Goal: Task Accomplishment & Management: Manage account settings

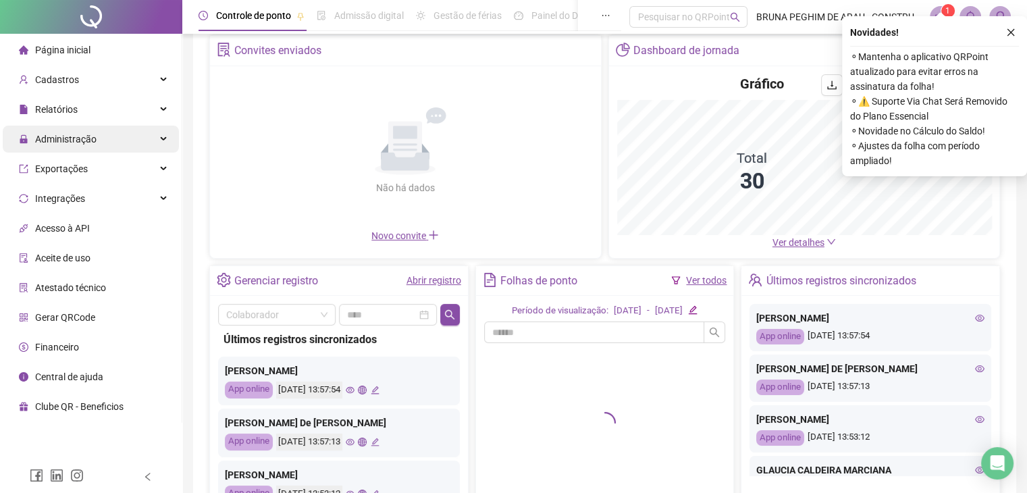
scroll to position [68, 0]
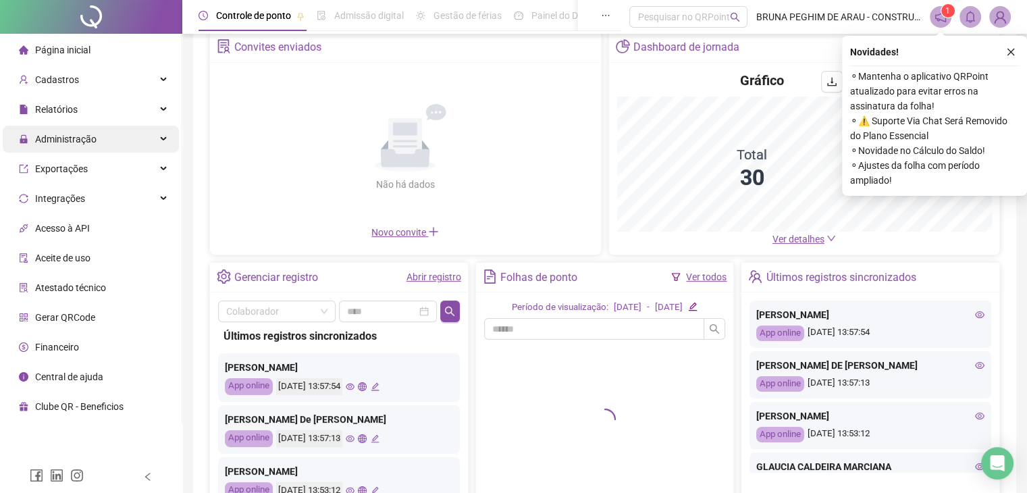
click at [75, 145] on span "Administração" at bounding box center [58, 139] width 78 height 27
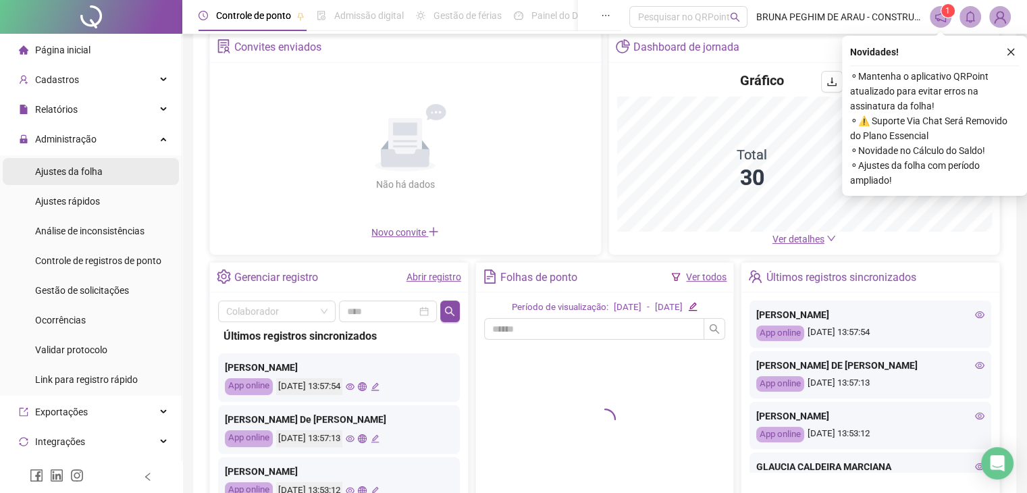
click at [68, 170] on span "Ajustes da folha" at bounding box center [69, 171] width 68 height 11
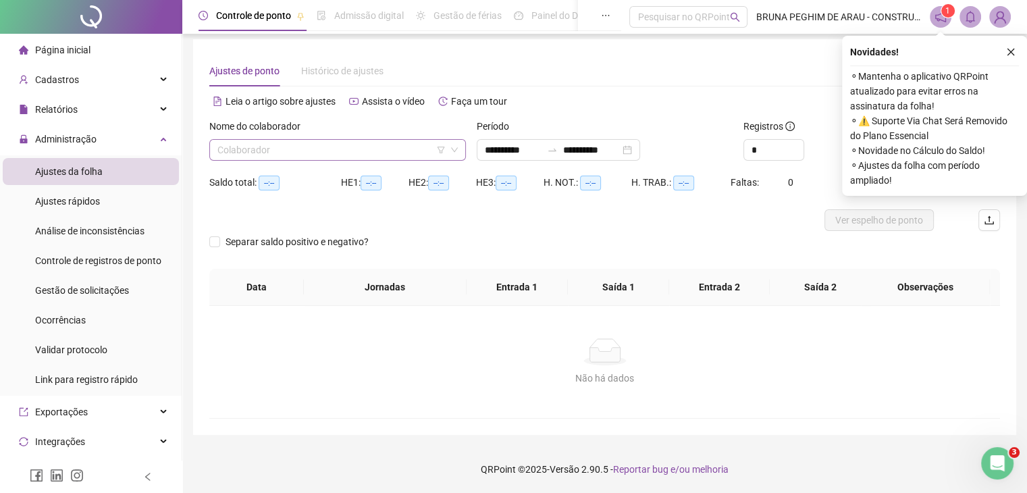
click at [267, 151] on input "search" at bounding box center [331, 150] width 228 height 20
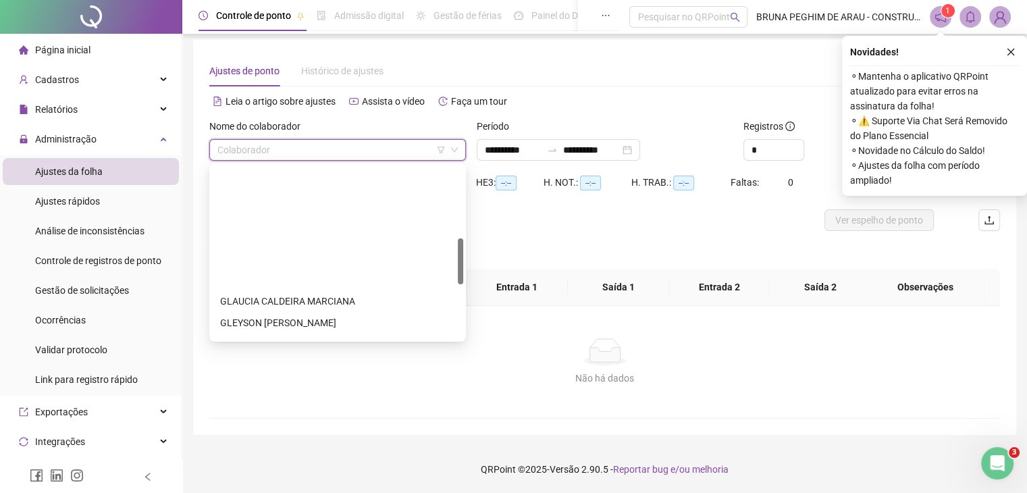
scroll to position [270, 0]
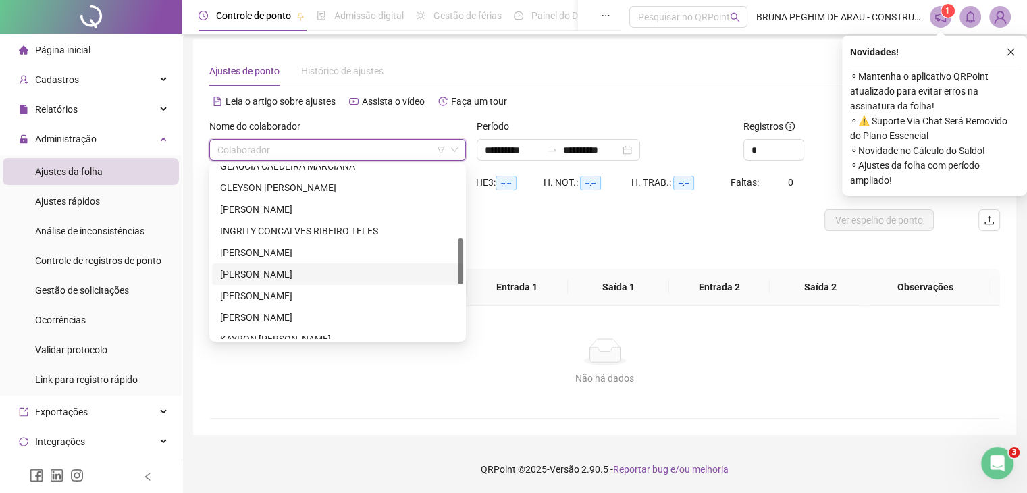
click at [270, 270] on div "[PERSON_NAME]" at bounding box center [337, 274] width 235 height 15
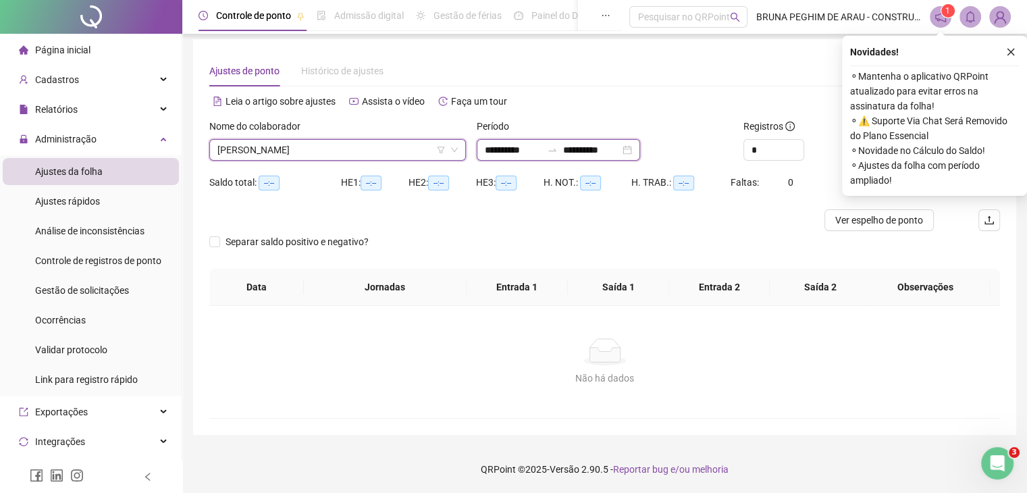
click at [613, 153] on input "**********" at bounding box center [591, 150] width 57 height 15
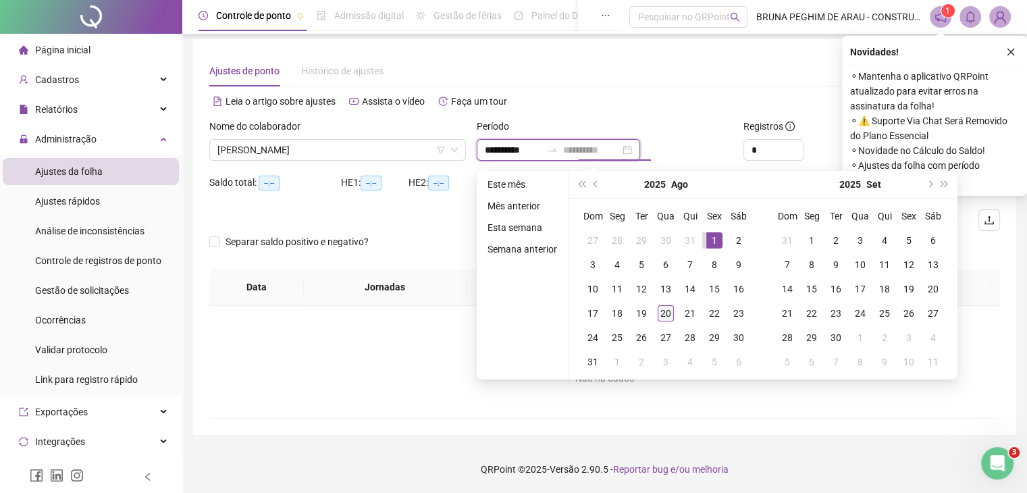
type input "**********"
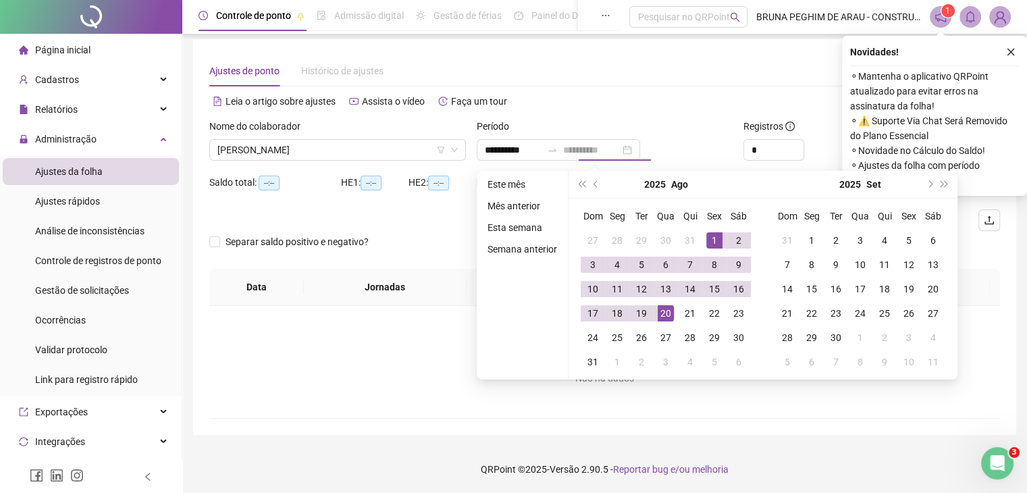
click at [670, 311] on div "20" at bounding box center [666, 313] width 16 height 16
type input "**********"
click at [1013, 49] on icon "close" at bounding box center [1010, 51] width 9 height 9
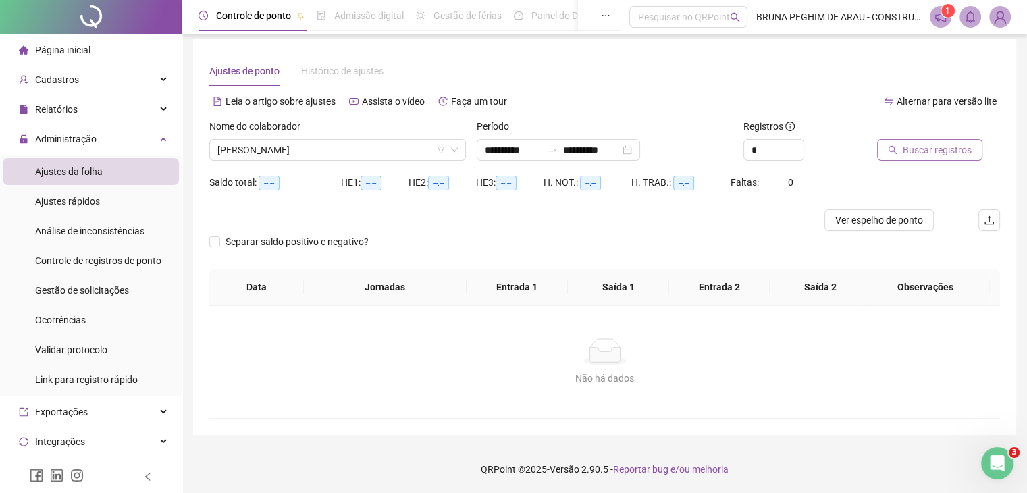
click at [908, 149] on span "Buscar registros" at bounding box center [937, 150] width 69 height 15
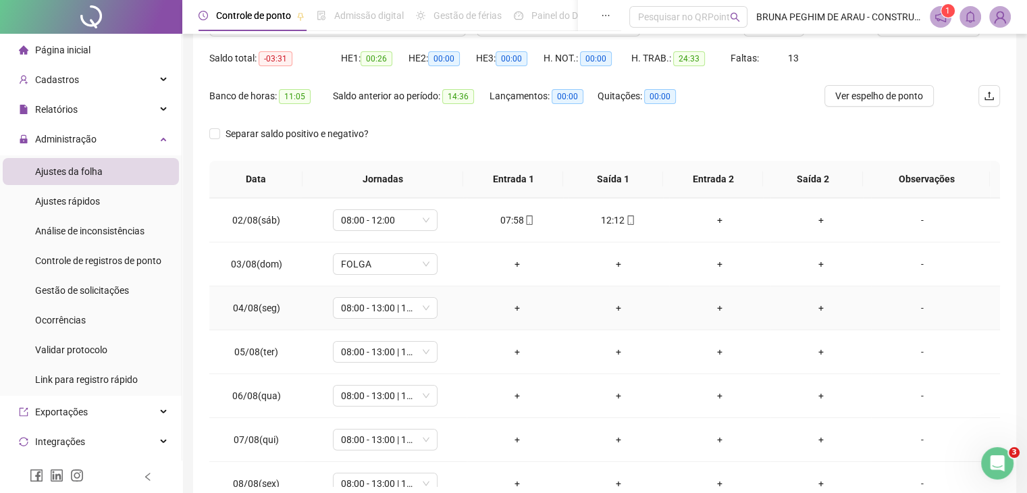
scroll to position [68, 0]
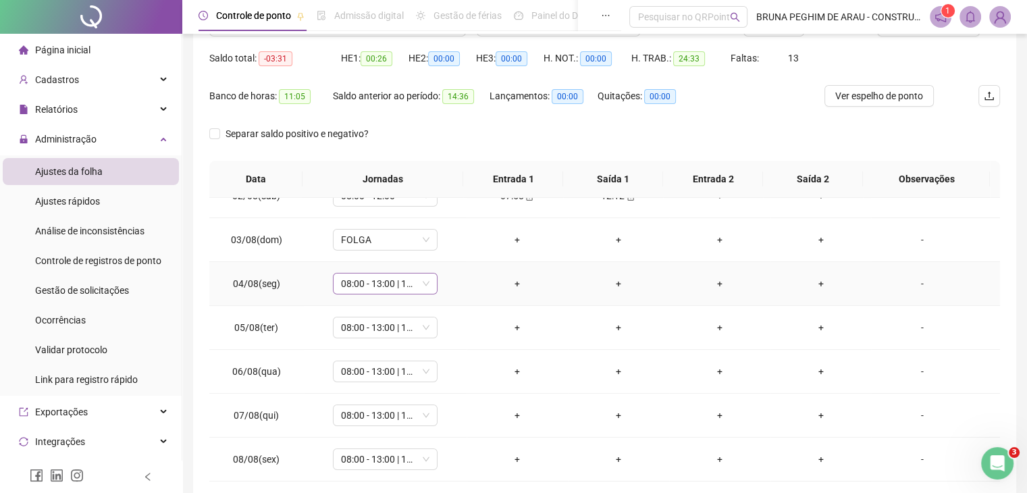
click at [423, 286] on span "08:00 - 13:00 | 15:00 - 18:00" at bounding box center [385, 284] width 88 height 20
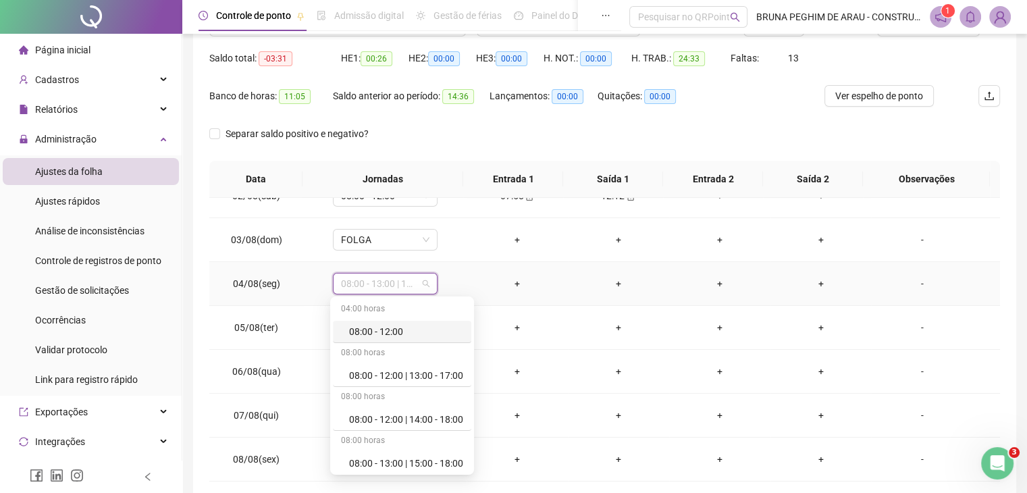
scroll to position [135, 0]
click at [382, 417] on div "Férias" at bounding box center [406, 416] width 114 height 15
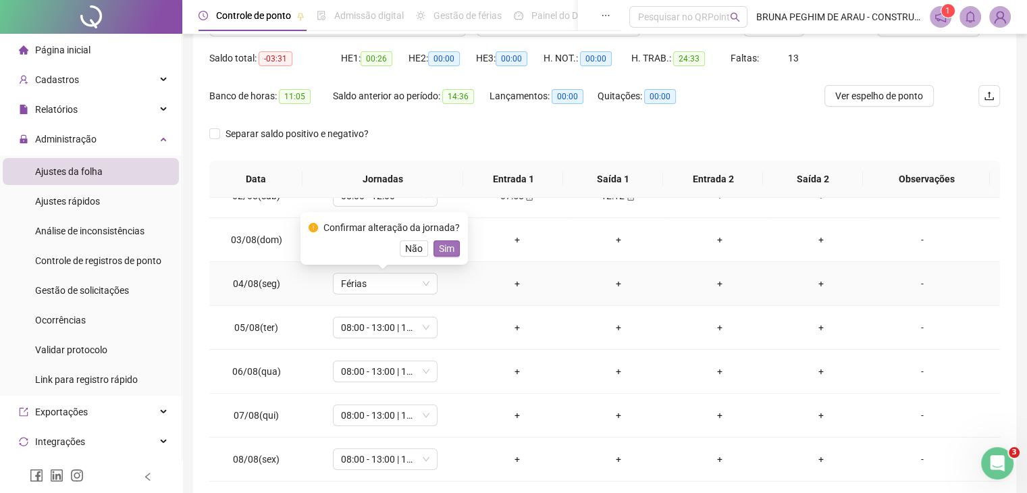
click at [441, 248] on span "Sim" at bounding box center [447, 248] width 16 height 15
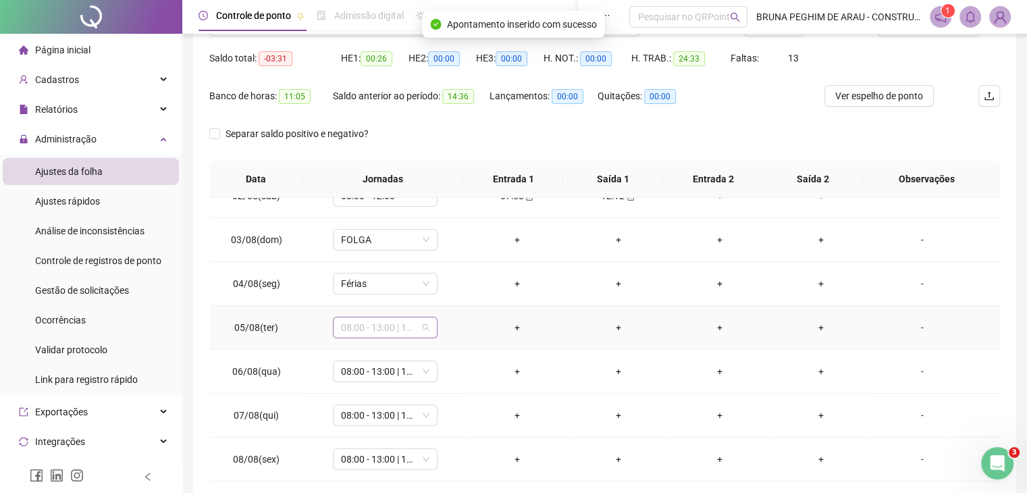
click at [421, 327] on span "08:00 - 13:00 | 15:00 - 18:00" at bounding box center [385, 327] width 88 height 20
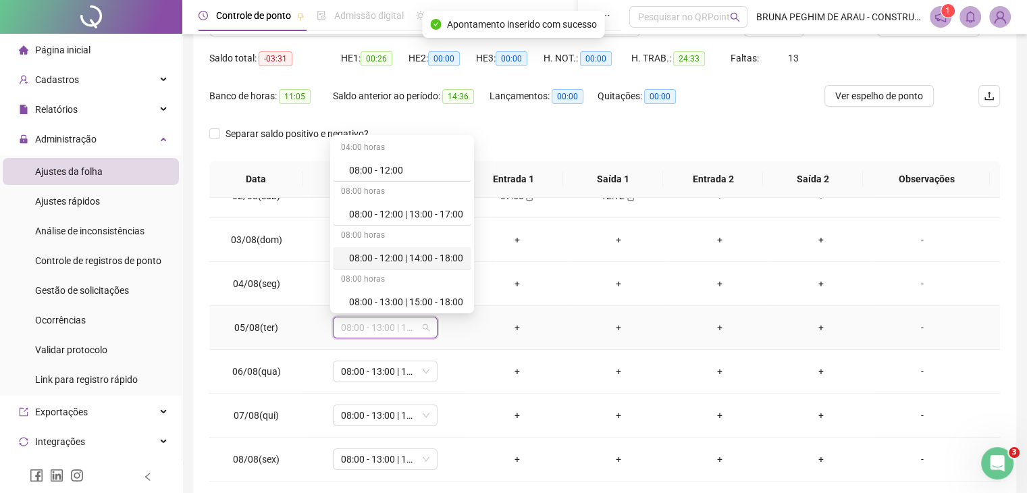
scroll to position [203, 0]
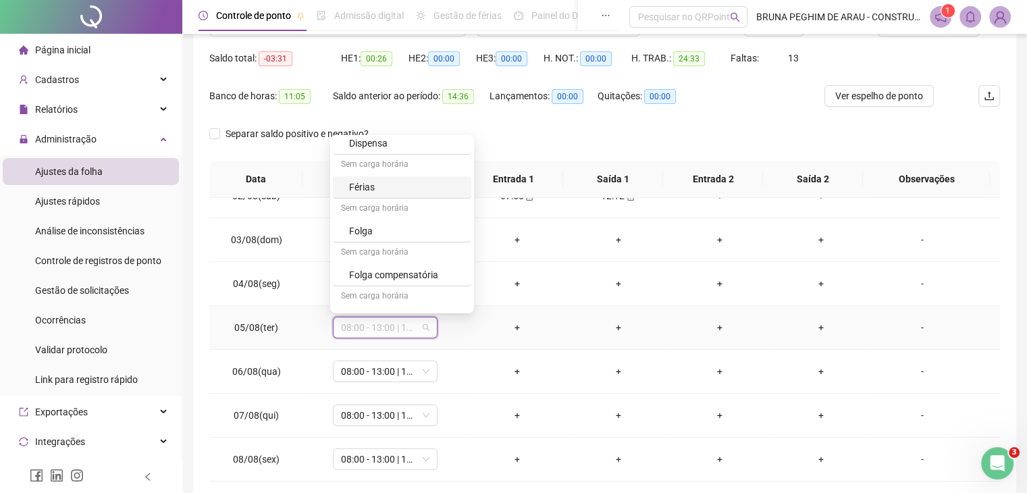
click at [378, 191] on div "Férias" at bounding box center [406, 187] width 114 height 15
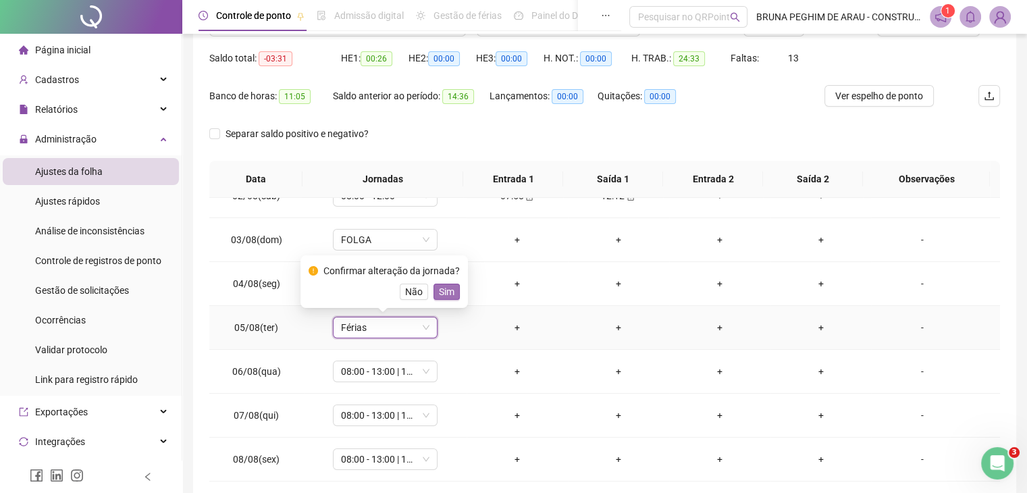
click at [442, 290] on span "Sim" at bounding box center [447, 291] width 16 height 15
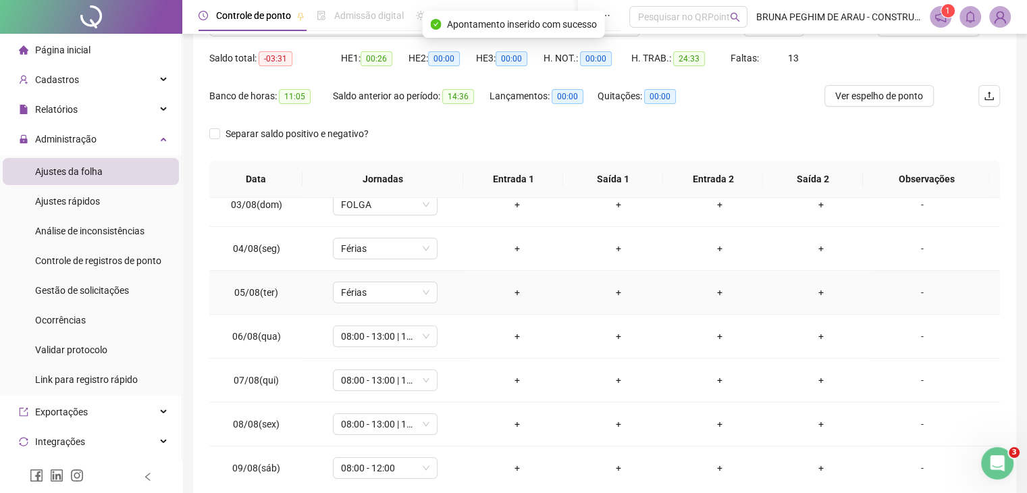
scroll to position [135, 0]
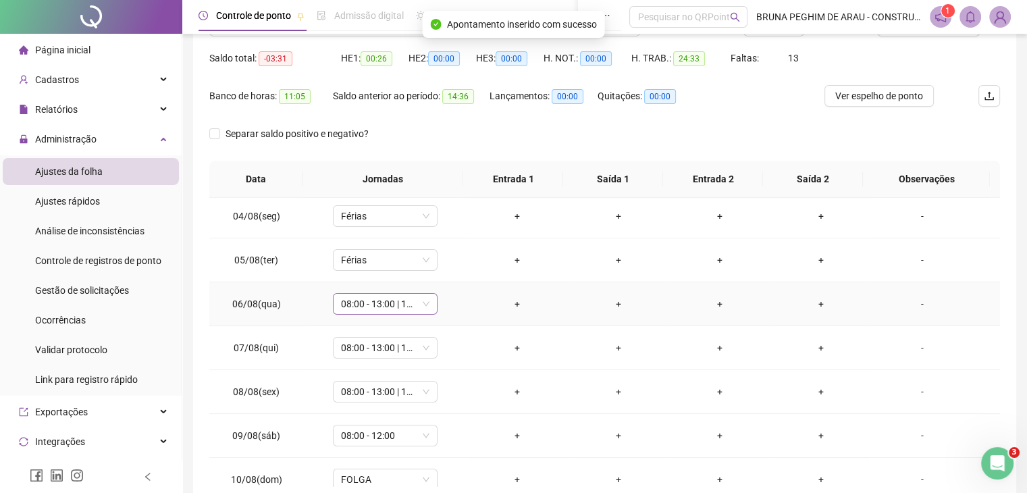
click at [417, 303] on span "08:00 - 13:00 | 15:00 - 18:00" at bounding box center [385, 304] width 88 height 20
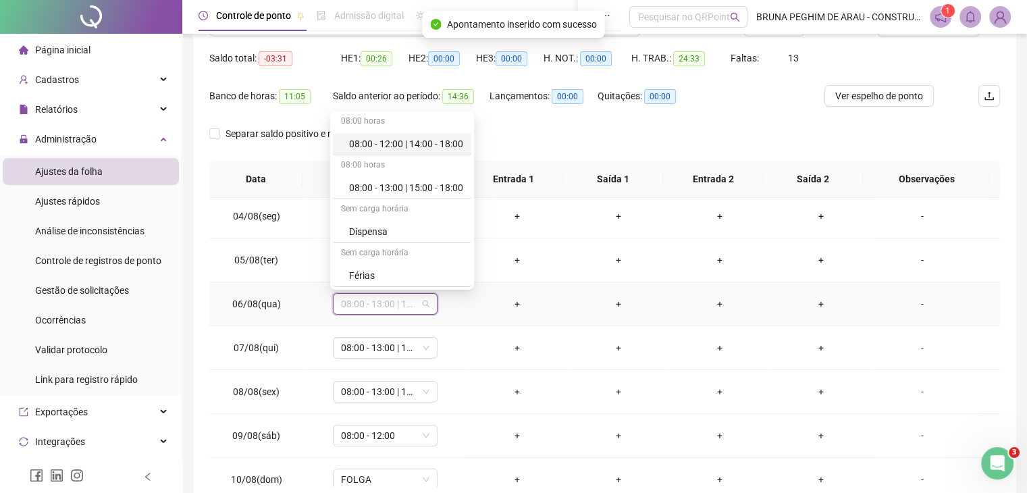
scroll to position [203, 0]
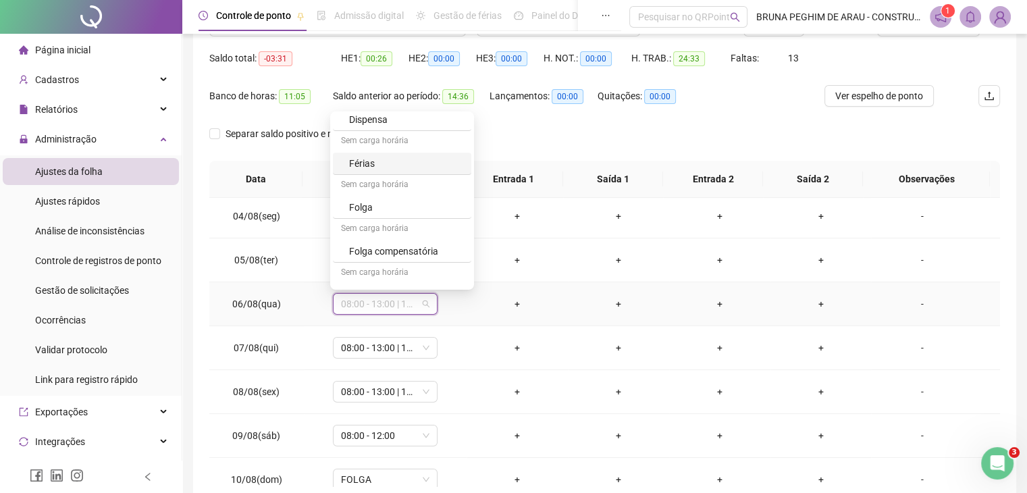
click at [381, 163] on div "Férias" at bounding box center [406, 163] width 114 height 15
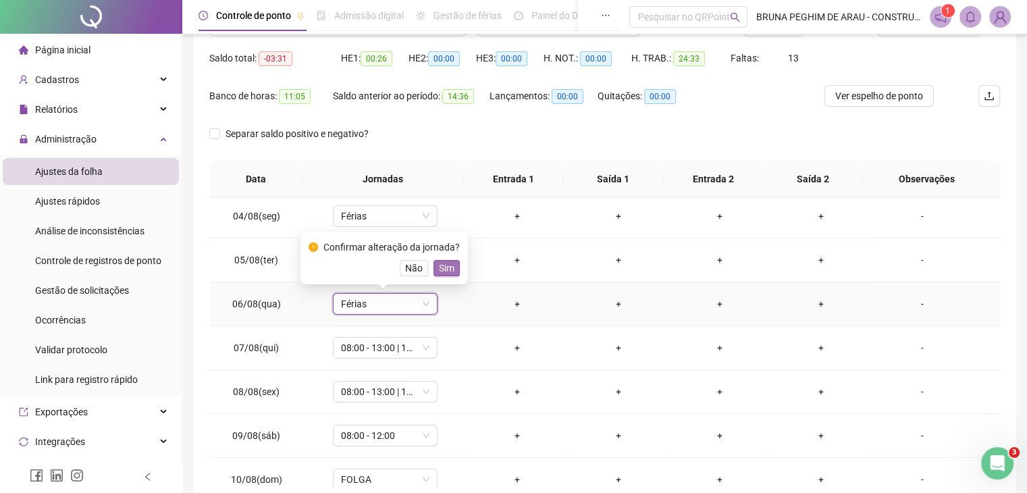
click at [439, 263] on span "Sim" at bounding box center [447, 268] width 16 height 15
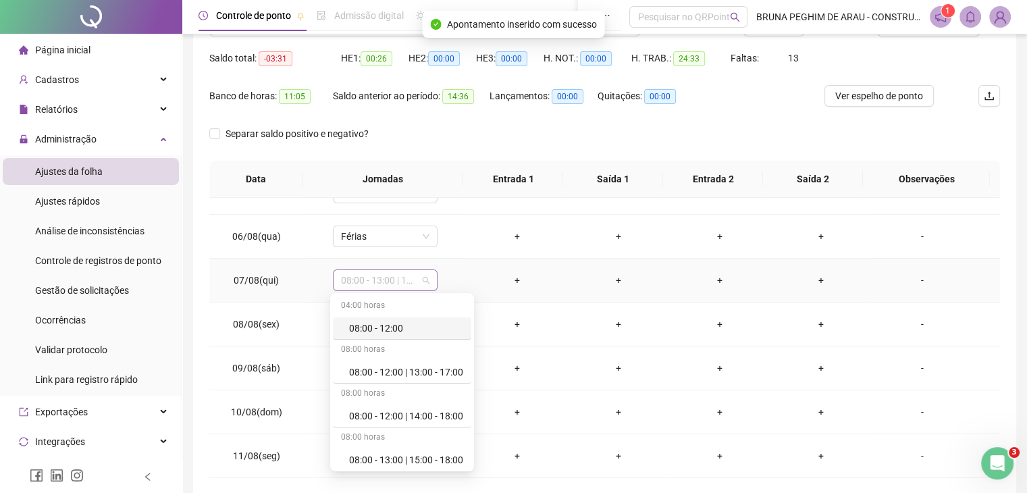
click at [417, 279] on span "08:00 - 13:00 | 15:00 - 18:00" at bounding box center [385, 280] width 88 height 20
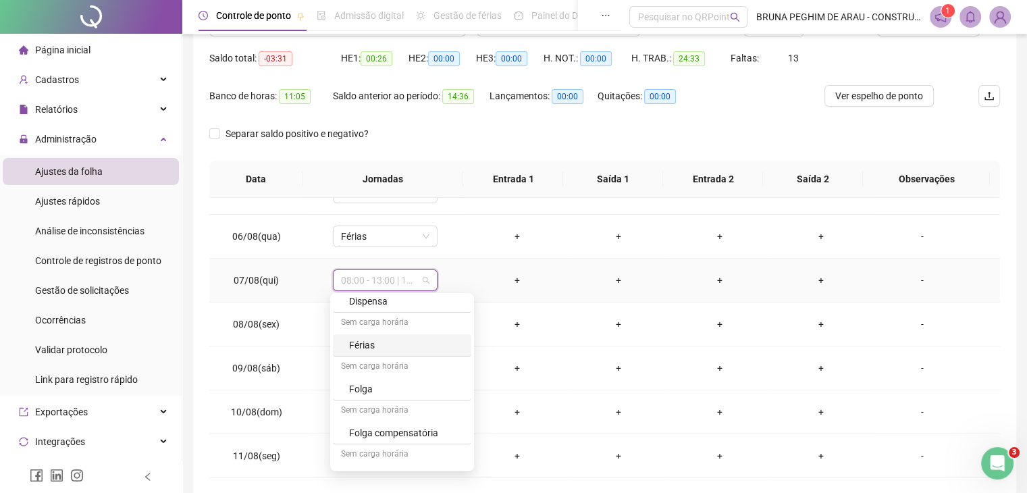
click at [362, 338] on div "Férias" at bounding box center [406, 345] width 114 height 15
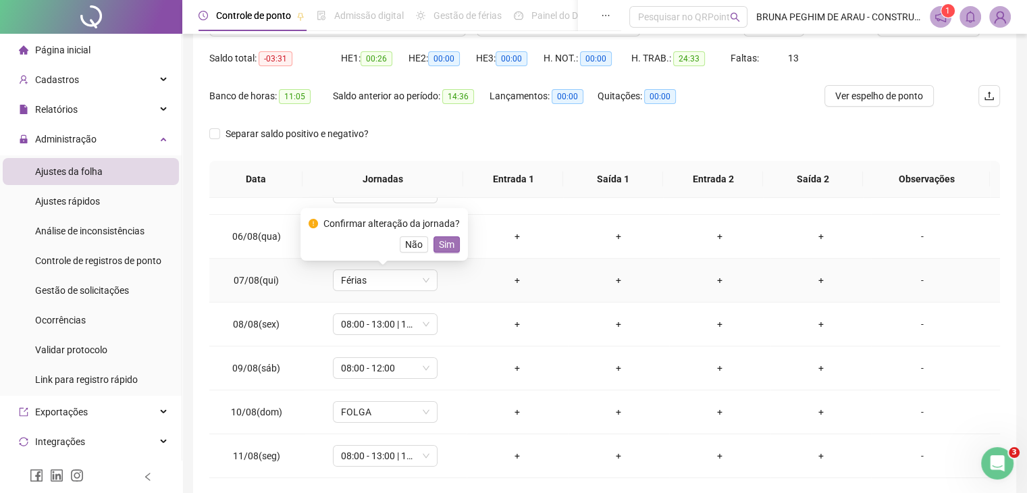
click at [442, 244] on span "Sim" at bounding box center [447, 244] width 16 height 15
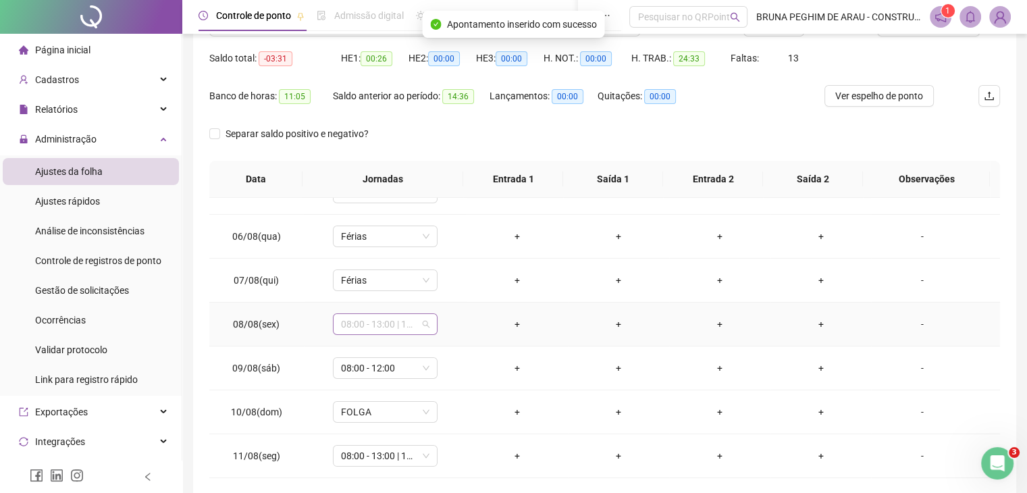
click at [406, 328] on span "08:00 - 13:00 | 15:00 - 18:00" at bounding box center [385, 324] width 88 height 20
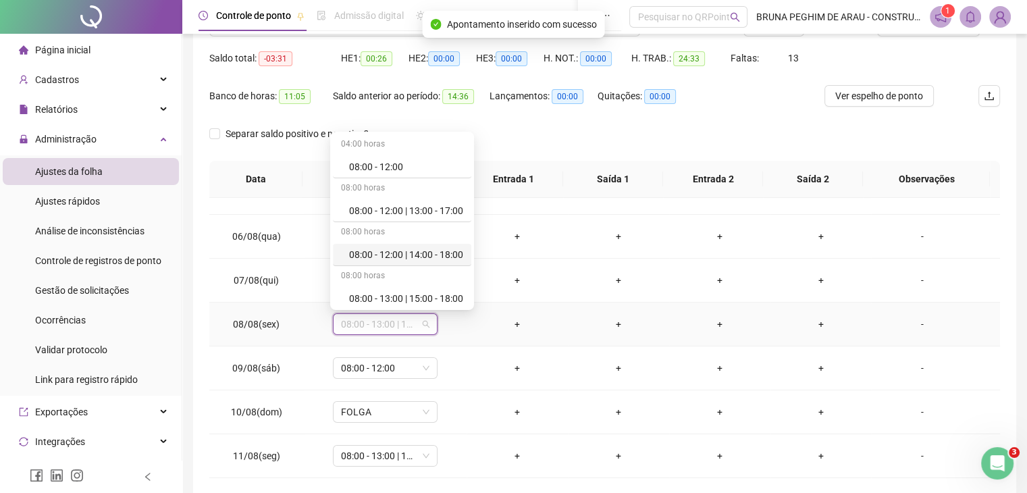
scroll to position [135, 0]
click at [427, 255] on div "Férias" at bounding box center [406, 251] width 114 height 15
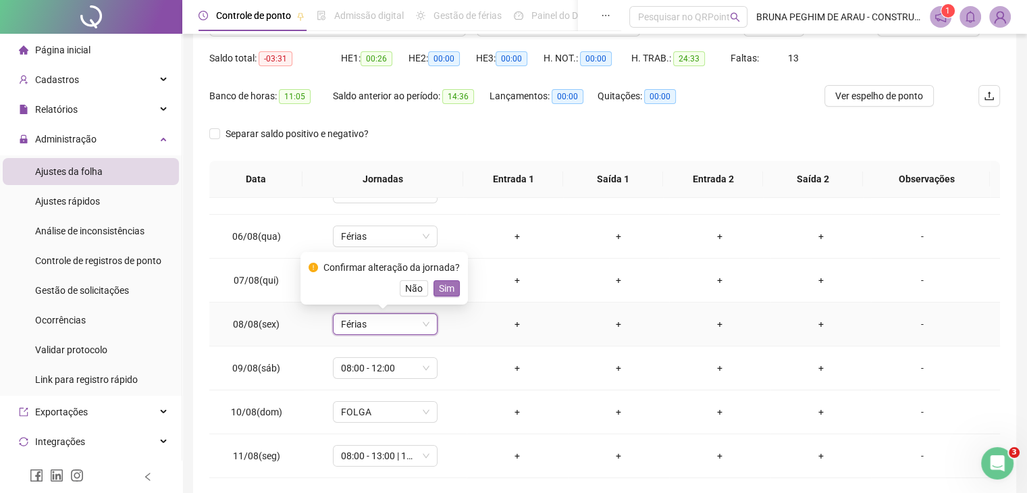
click at [439, 284] on span "Sim" at bounding box center [447, 288] width 16 height 15
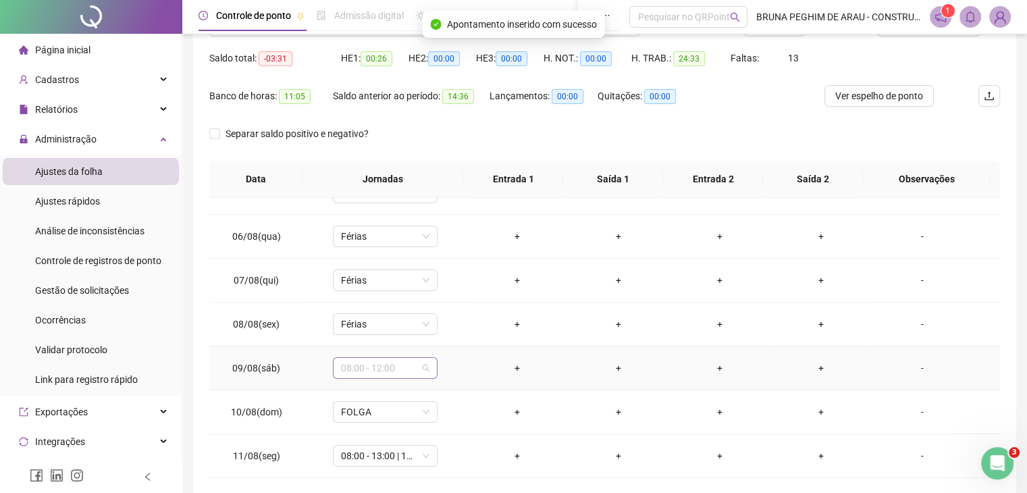
click at [402, 365] on span "08:00 - 12:00" at bounding box center [385, 368] width 88 height 20
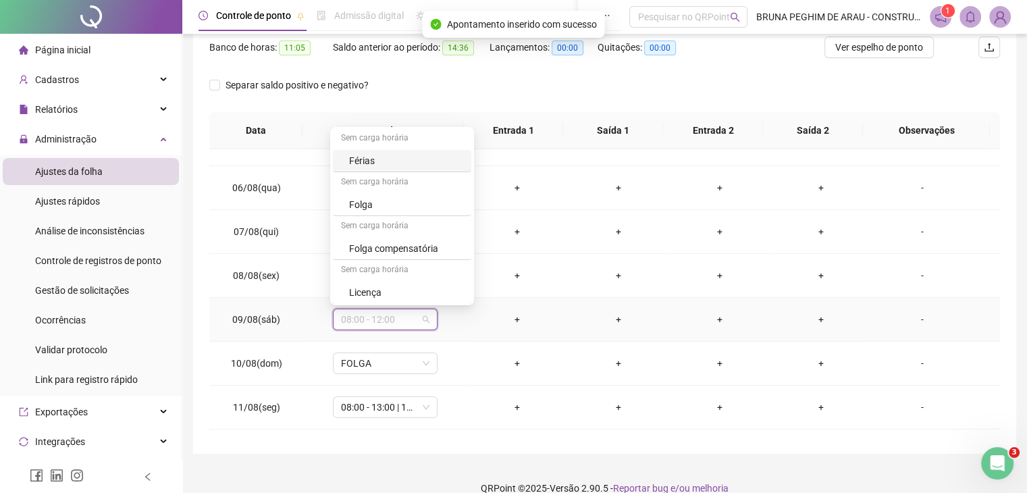
scroll to position [197, 0]
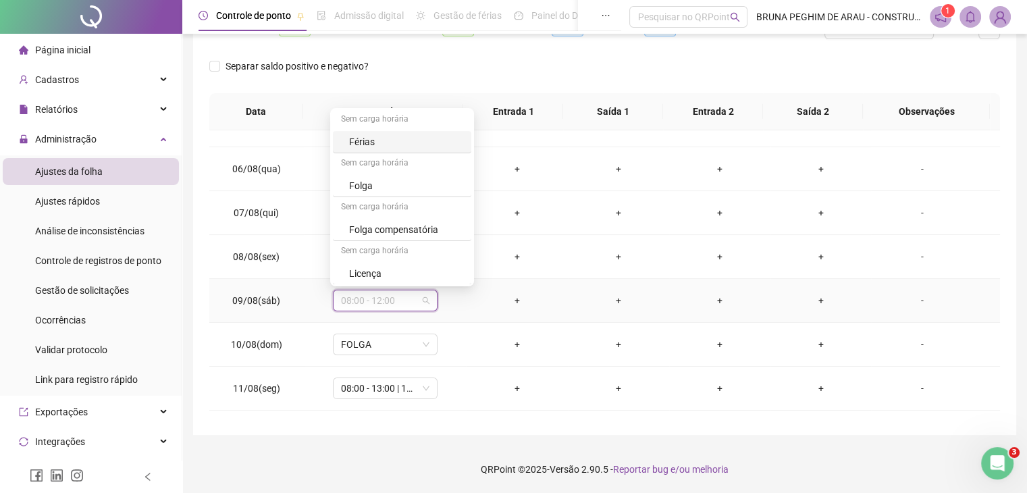
click at [384, 138] on div "Férias" at bounding box center [406, 141] width 114 height 15
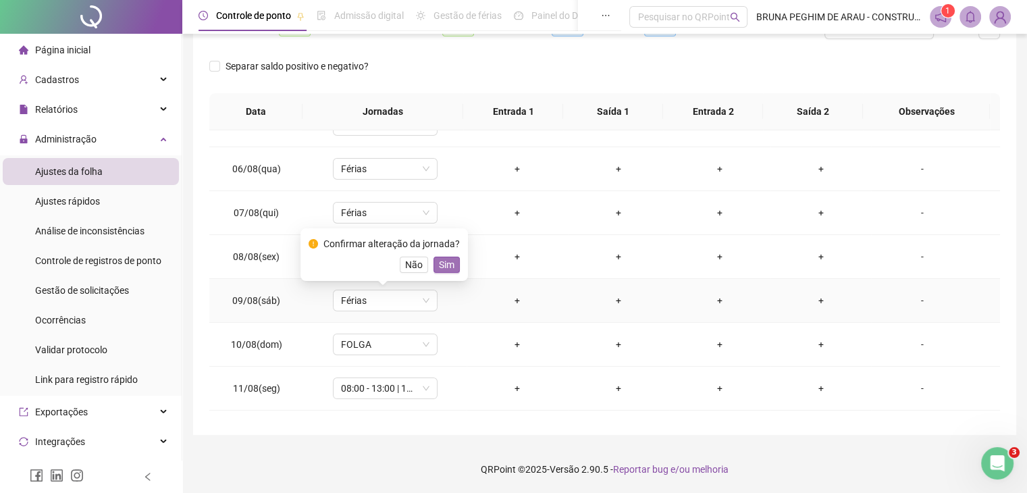
click at [442, 262] on span "Sim" at bounding box center [447, 264] width 16 height 15
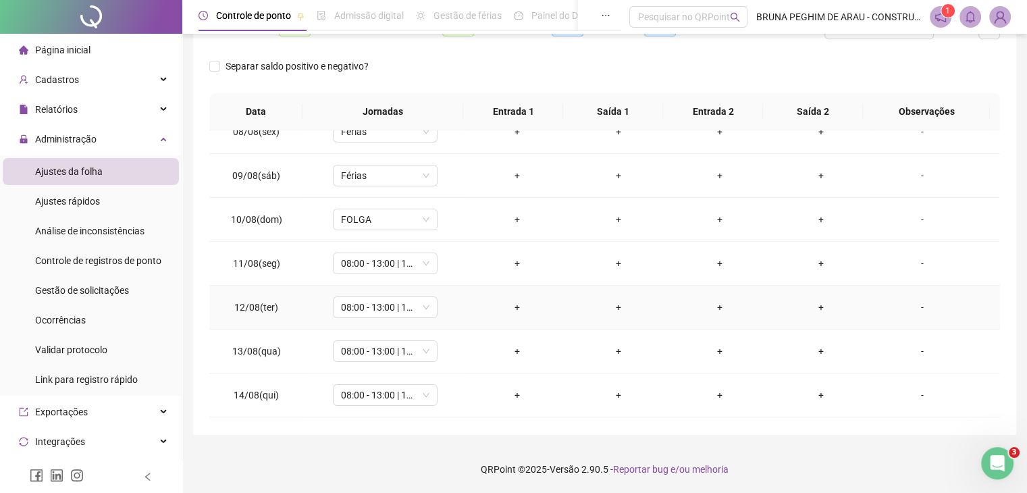
scroll to position [405, 0]
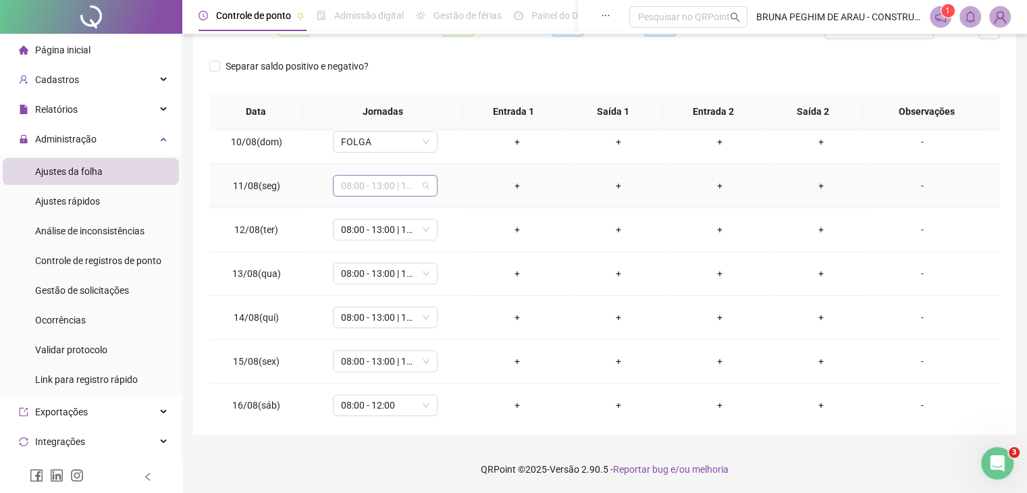
click at [402, 186] on span "08:00 - 13:00 | 15:00 - 18:00" at bounding box center [385, 186] width 88 height 20
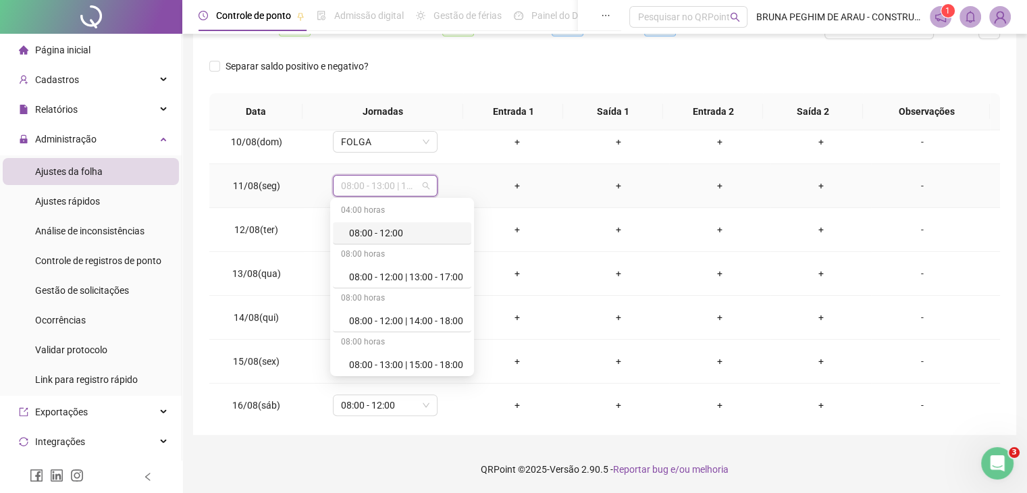
scroll to position [135, 0]
click at [365, 315] on div "Férias" at bounding box center [406, 317] width 114 height 15
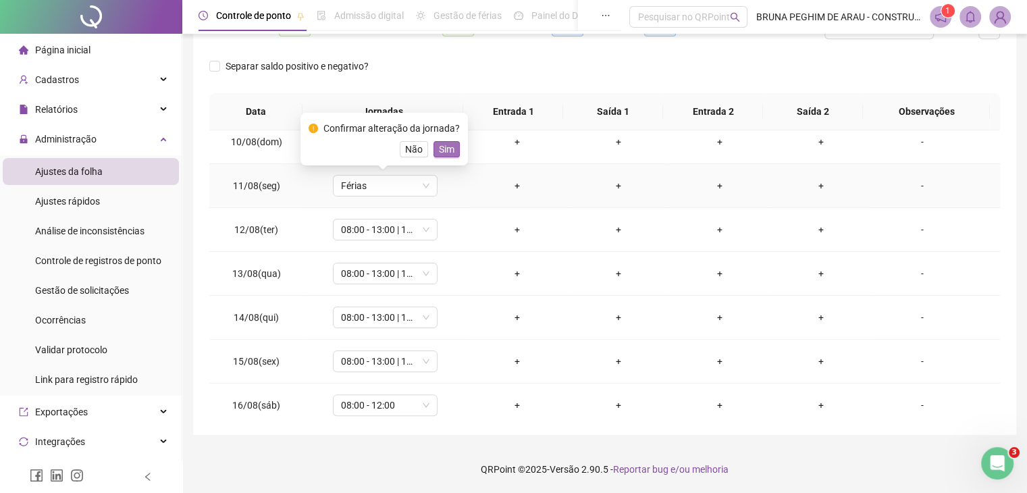
click at [446, 149] on span "Sim" at bounding box center [447, 149] width 16 height 15
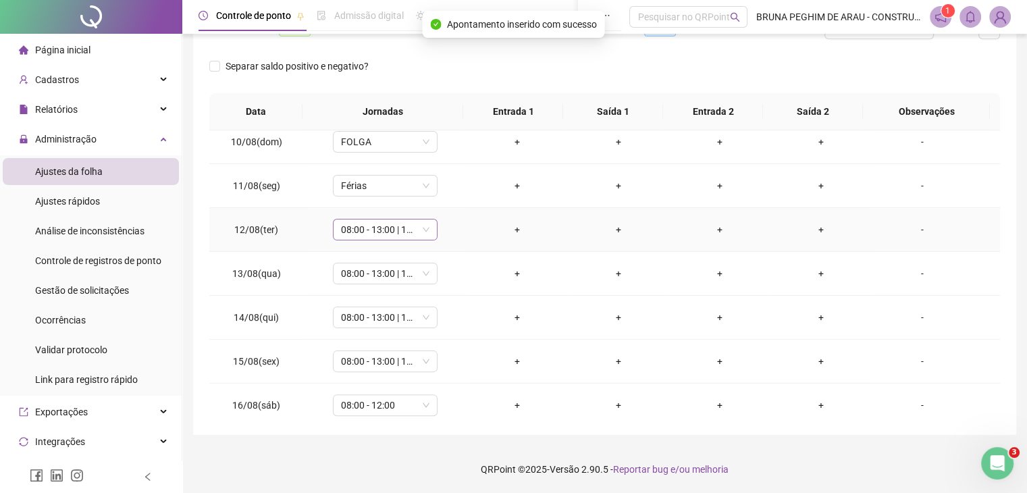
click at [390, 226] on span "08:00 - 13:00 | 15:00 - 18:00" at bounding box center [385, 229] width 88 height 20
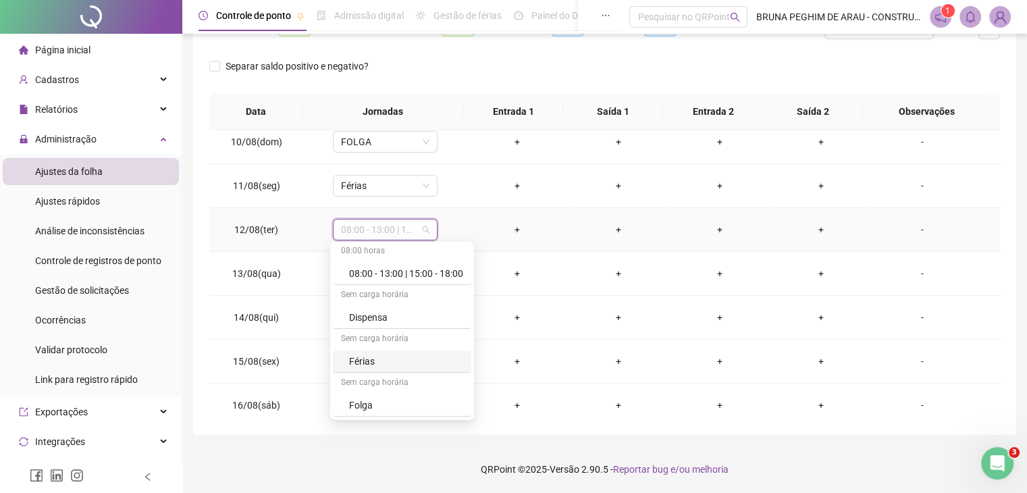
click at [372, 358] on div "Férias" at bounding box center [406, 361] width 114 height 15
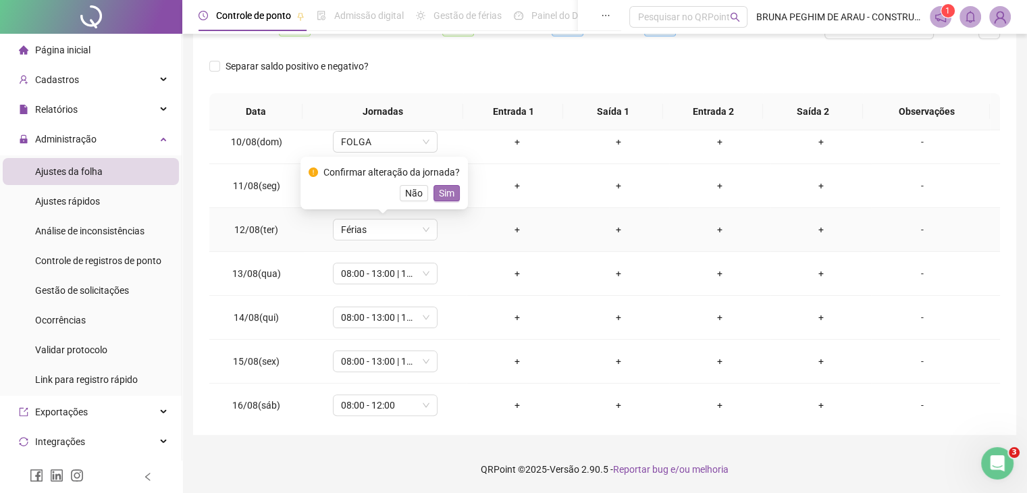
click at [445, 197] on span "Sim" at bounding box center [447, 193] width 16 height 15
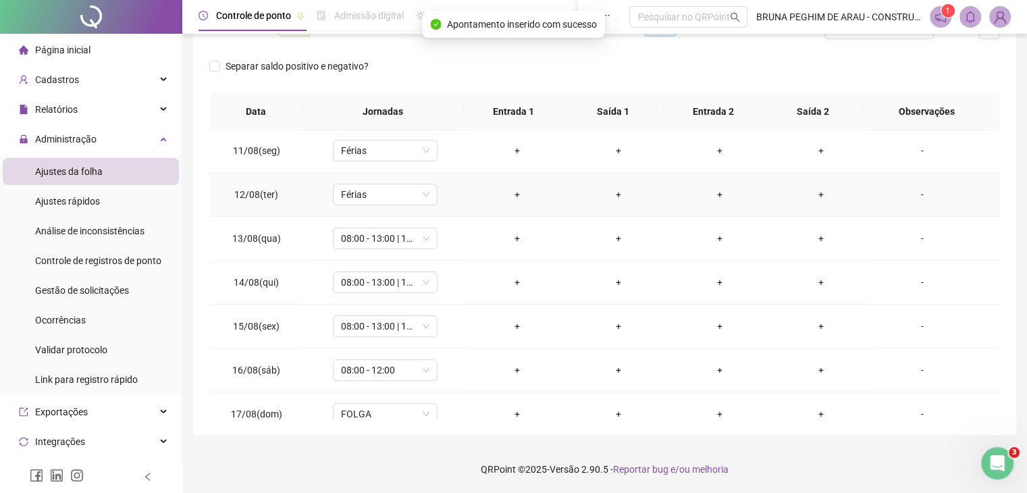
scroll to position [473, 0]
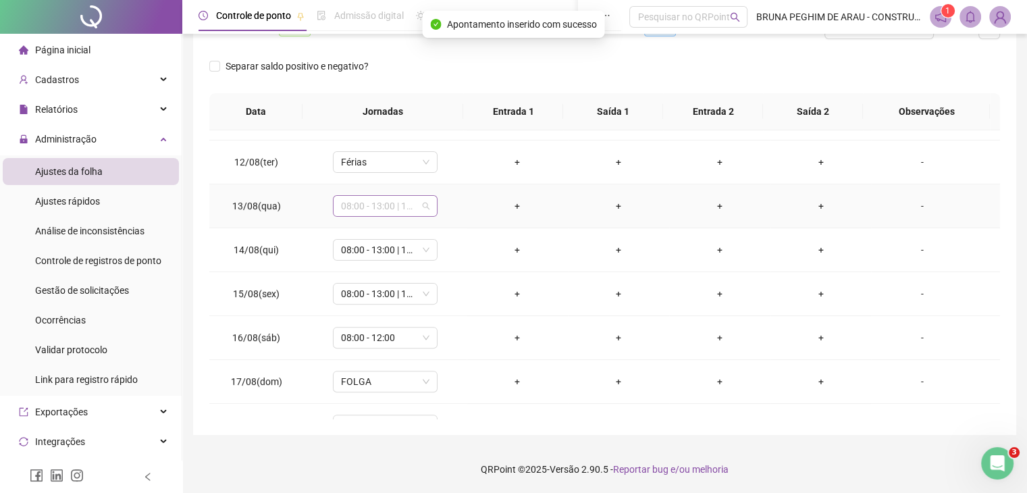
click at [382, 206] on span "08:00 - 13:00 | 15:00 - 18:00" at bounding box center [385, 206] width 88 height 20
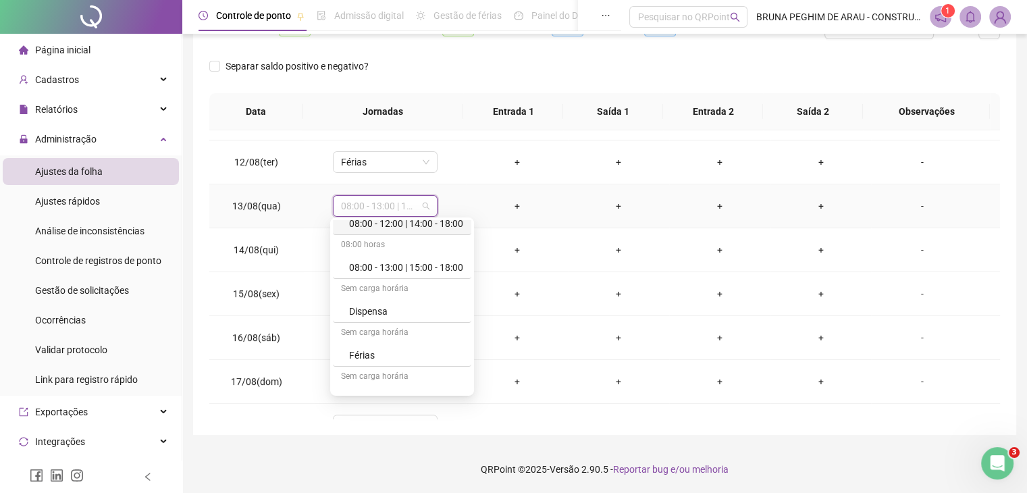
scroll to position [135, 0]
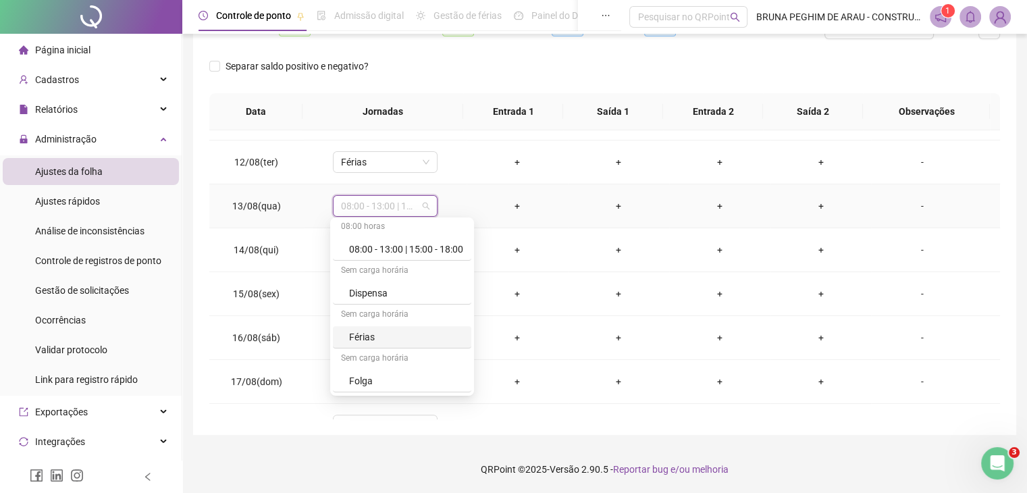
click at [363, 333] on div "Férias" at bounding box center [406, 337] width 114 height 15
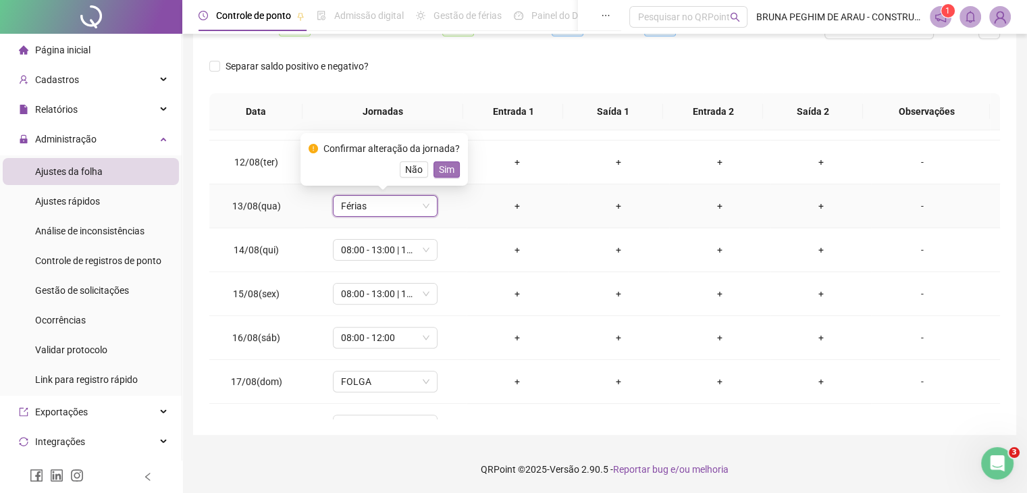
click at [440, 165] on span "Sim" at bounding box center [447, 169] width 16 height 15
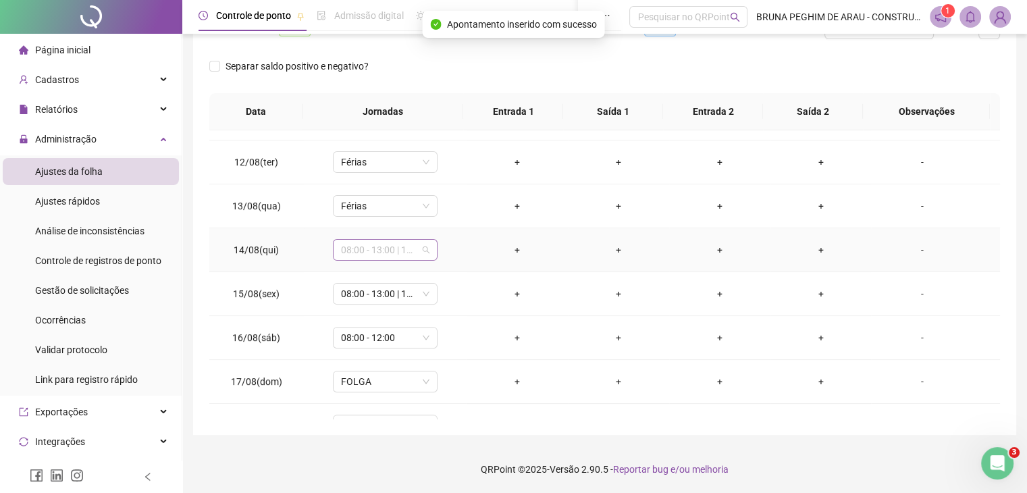
click at [379, 245] on span "08:00 - 13:00 | 15:00 - 18:00" at bounding box center [385, 250] width 88 height 20
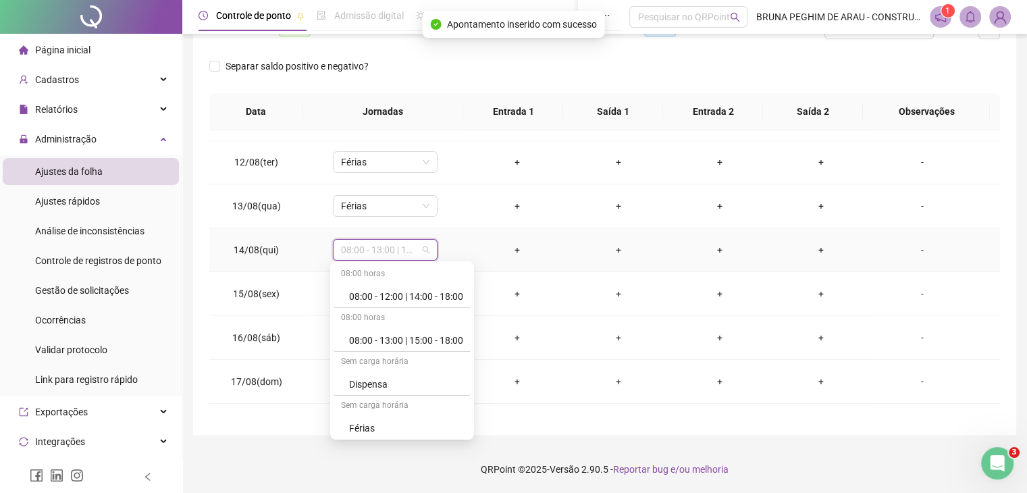
scroll to position [203, 0]
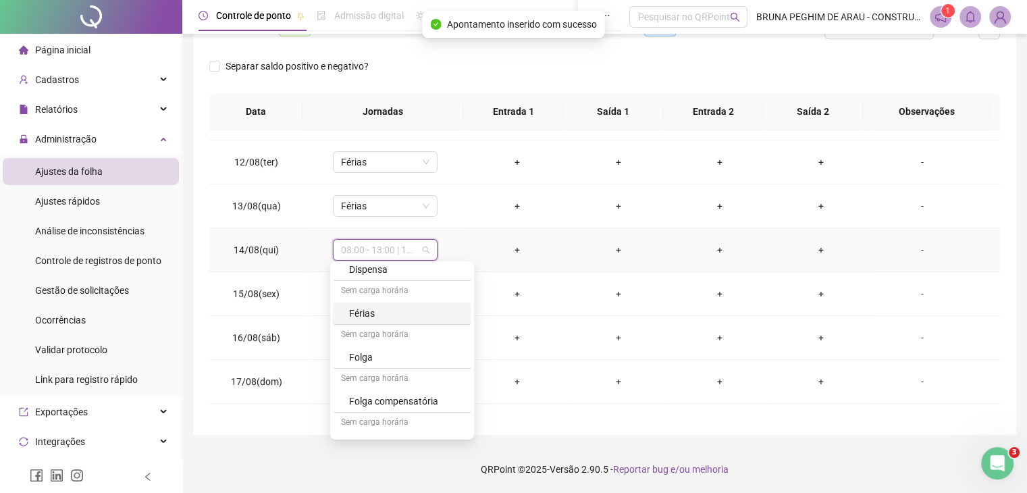
click at [365, 311] on div "Férias" at bounding box center [406, 313] width 114 height 15
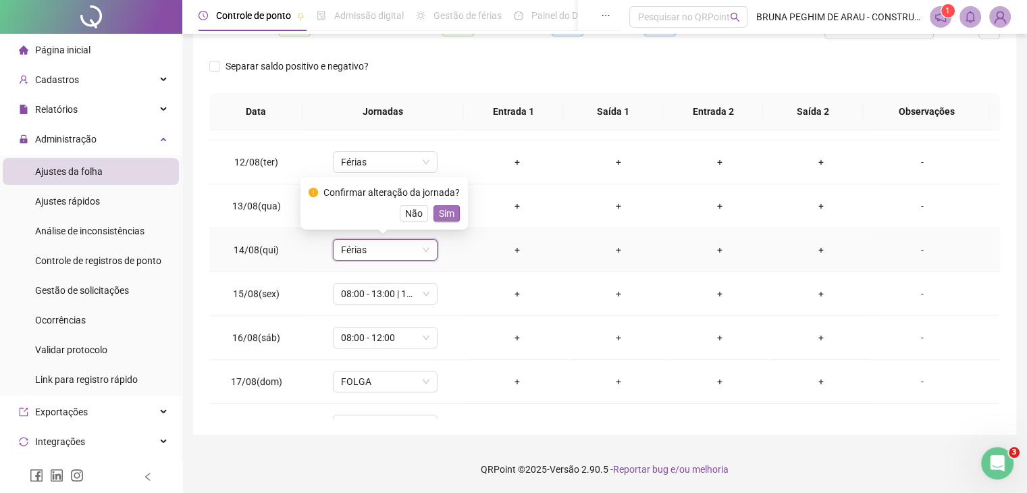
click at [439, 215] on span "Sim" at bounding box center [447, 213] width 16 height 15
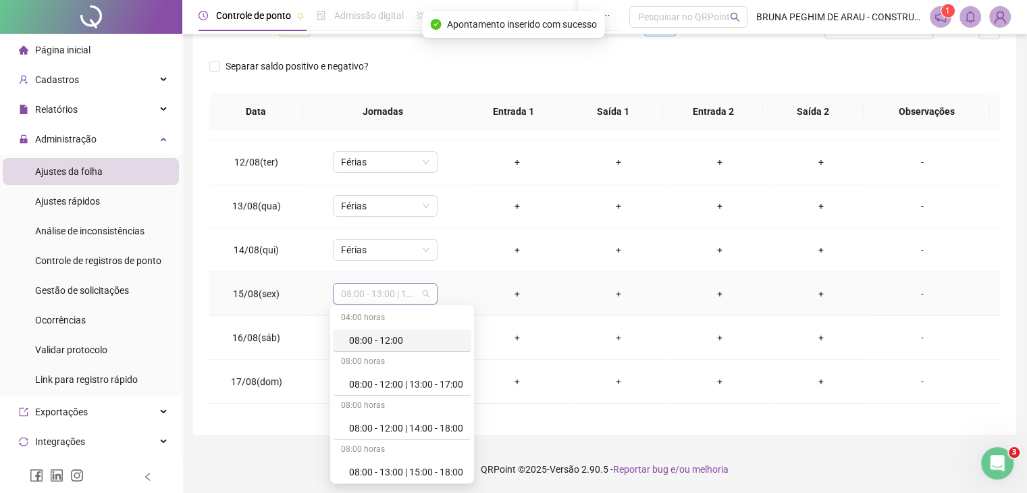
click at [396, 292] on span "08:00 - 13:00 | 15:00 - 18:00" at bounding box center [385, 294] width 88 height 20
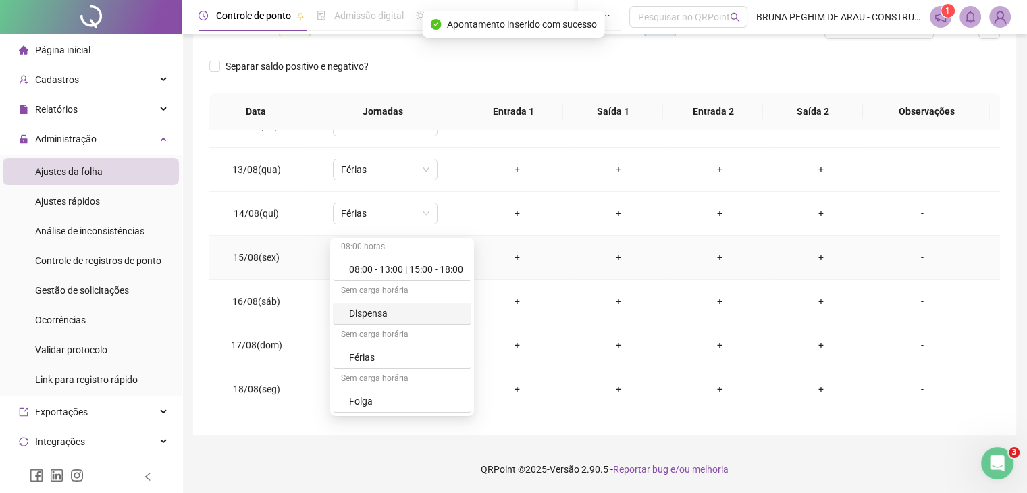
scroll to position [540, 0]
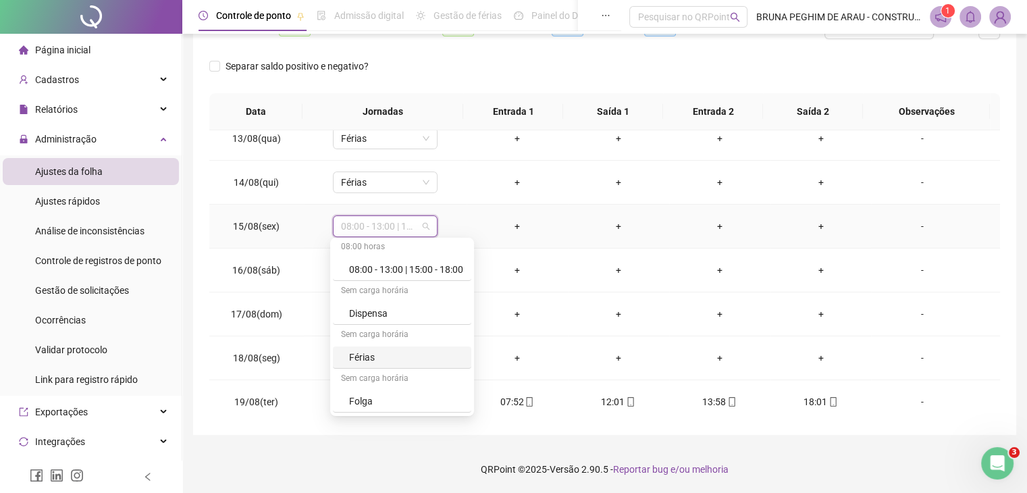
click at [373, 359] on div "Férias" at bounding box center [406, 357] width 114 height 15
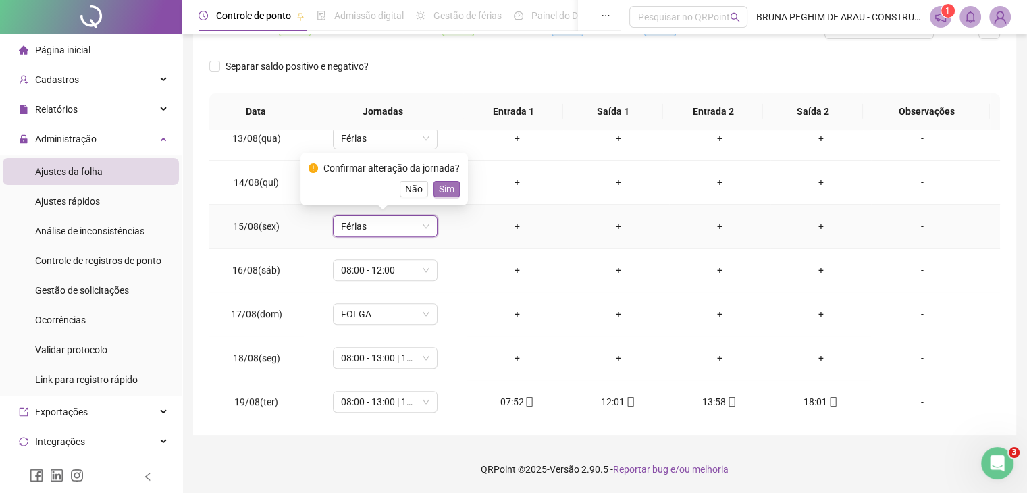
click at [440, 189] on span "Sim" at bounding box center [447, 189] width 16 height 15
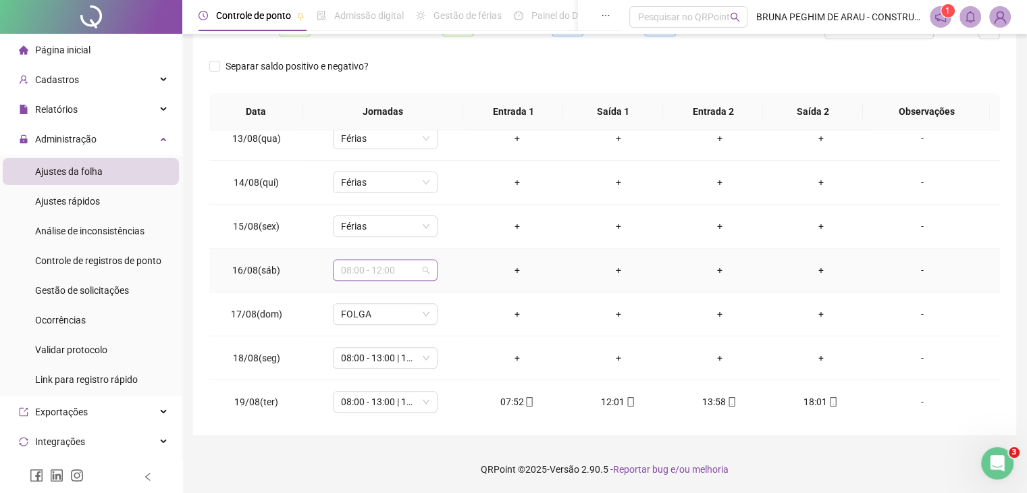
click at [389, 271] on span "08:00 - 12:00" at bounding box center [385, 270] width 88 height 20
click at [366, 332] on div "Férias" at bounding box center [406, 333] width 114 height 15
click at [441, 232] on span "Sim" at bounding box center [447, 233] width 16 height 15
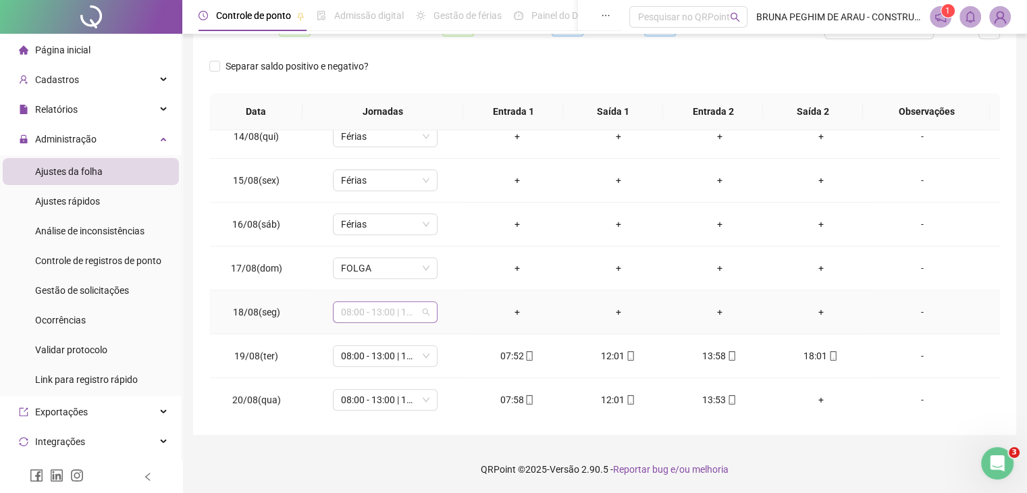
click at [398, 312] on span "08:00 - 13:00 | 15:00 - 18:00" at bounding box center [385, 312] width 88 height 20
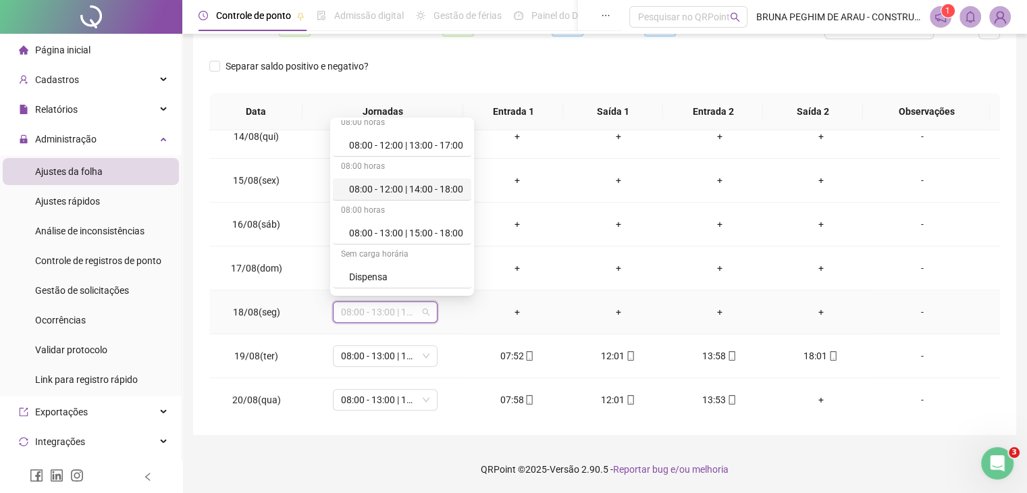
scroll to position [135, 0]
click at [373, 236] on div "Férias" at bounding box center [406, 237] width 114 height 15
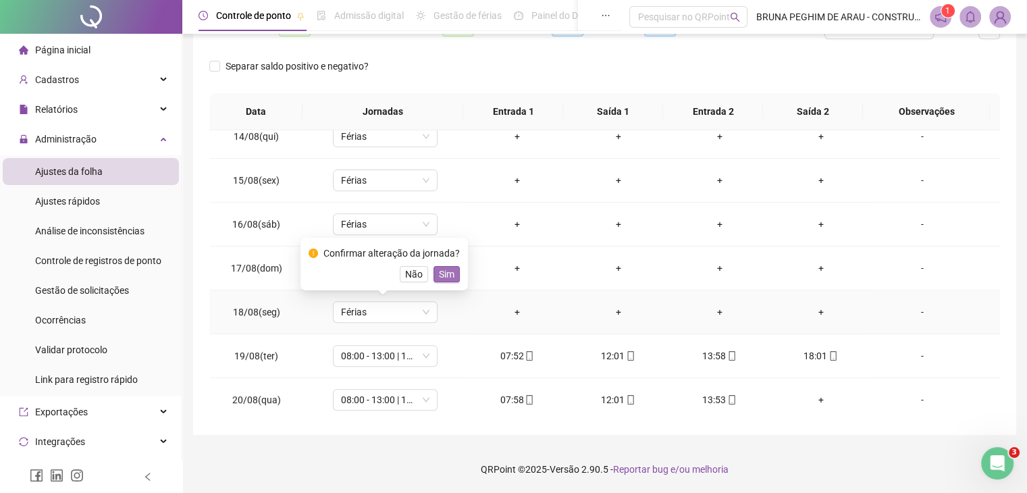
click at [446, 273] on span "Sim" at bounding box center [447, 274] width 16 height 15
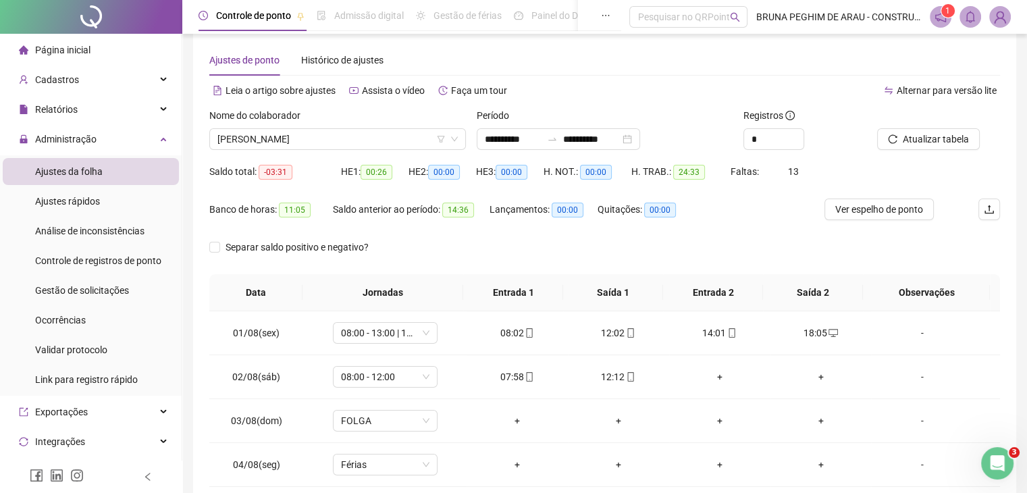
scroll to position [0, 0]
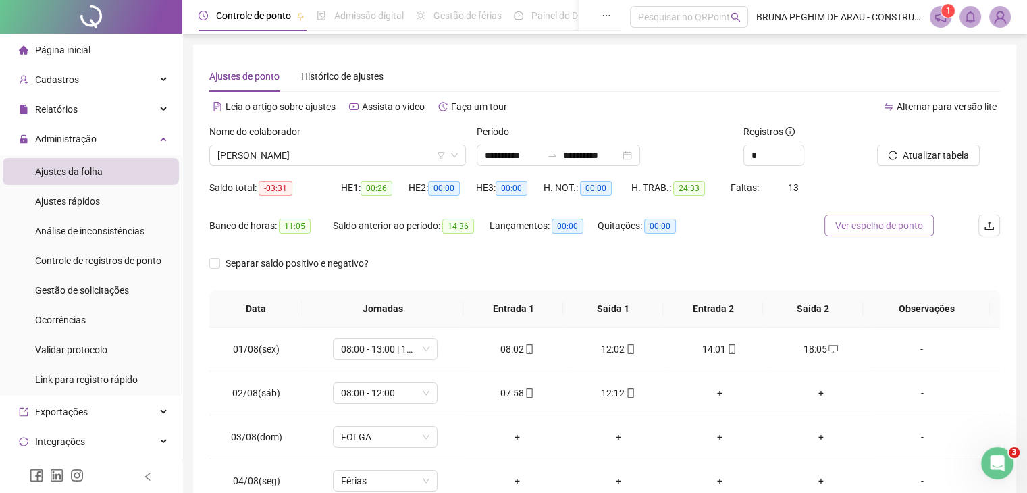
click at [843, 225] on span "Ver espelho de ponto" at bounding box center [879, 225] width 88 height 15
